Goal: Information Seeking & Learning: Understand process/instructions

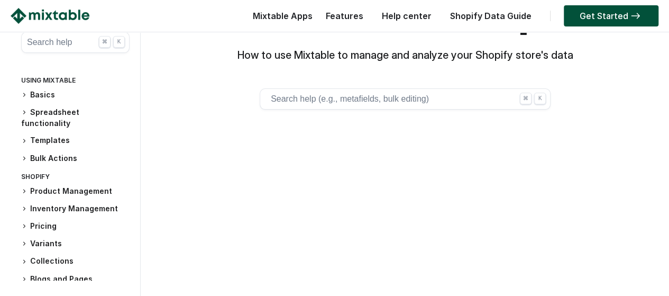
scroll to position [60, 0]
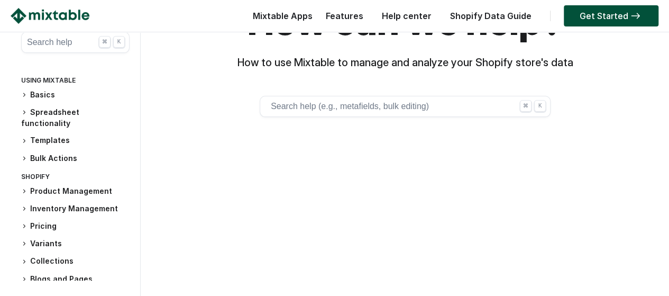
click at [96, 207] on h3 "Inventory Management" at bounding box center [75, 208] width 108 height 11
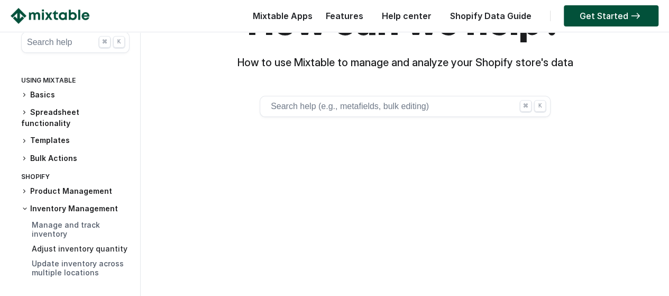
click at [83, 247] on link "Adjust inventory quantity" at bounding box center [80, 248] width 96 height 9
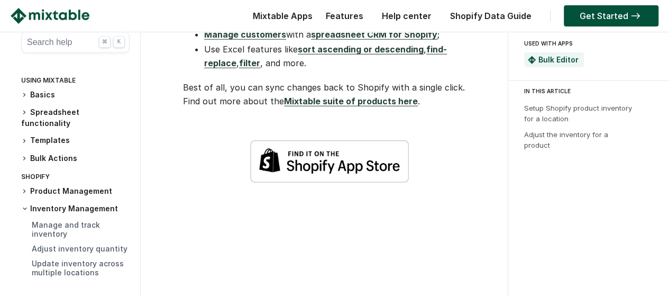
scroll to position [1418, 0]
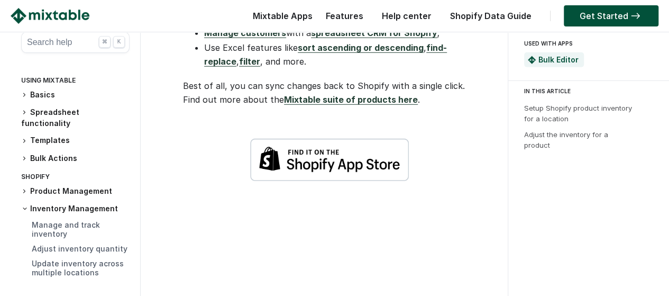
click at [366, 100] on link "Mixtable suite of products here" at bounding box center [351, 99] width 134 height 11
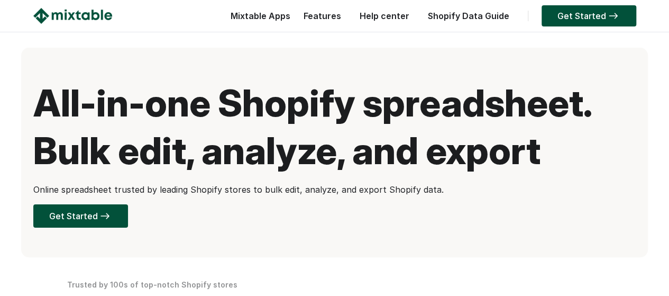
click at [410, 151] on h1 "All-in-one Shopify spreadsheet. Bulk edit, analyze, and export" at bounding box center [334, 126] width 603 height 95
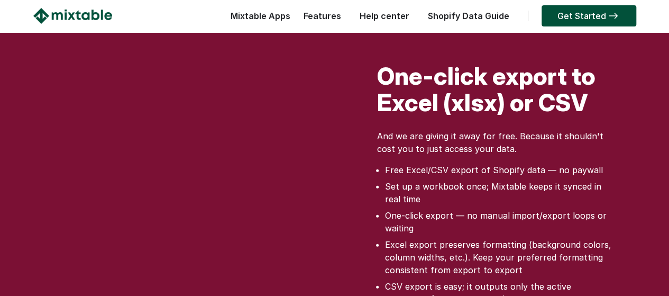
scroll to position [970, 0]
